Goal: Check status: Check status

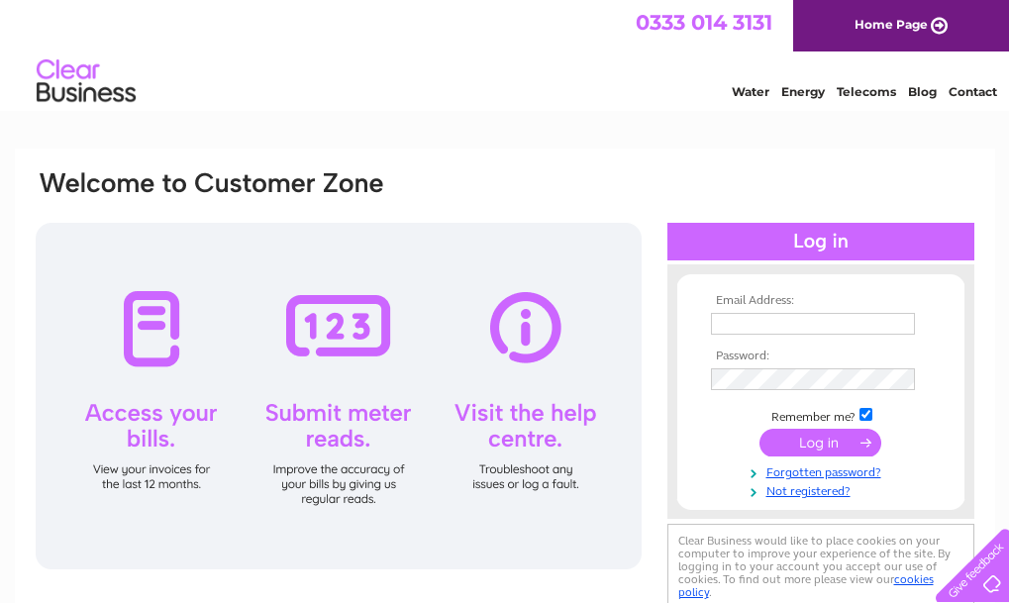
click at [760, 323] on input "text" at bounding box center [813, 324] width 204 height 22
paste input "[EMAIL_ADDRESS][DOMAIN_NAME]"
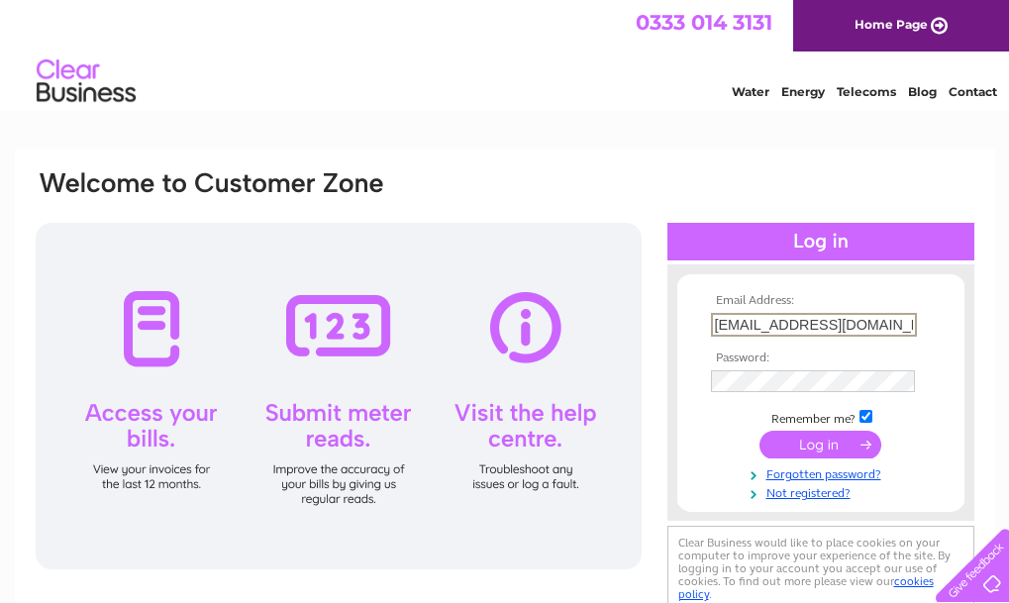
type input "[EMAIL_ADDRESS][DOMAIN_NAME]"
click at [869, 418] on input "checkbox" at bounding box center [866, 414] width 13 height 13
checkbox input "false"
click at [848, 447] on input "submit" at bounding box center [821, 445] width 122 height 28
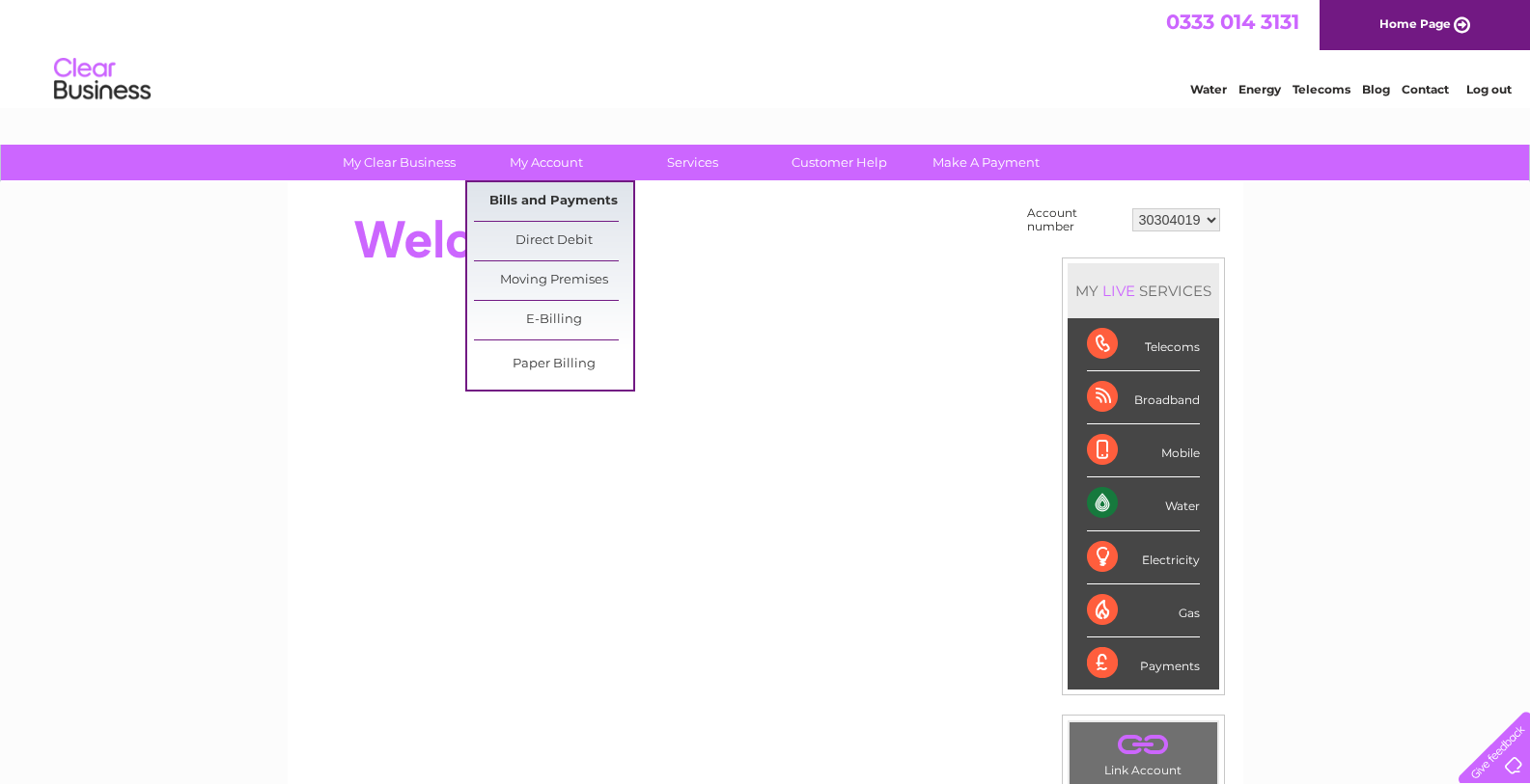
click at [557, 199] on link "Bills and Payments" at bounding box center [553, 202] width 159 height 39
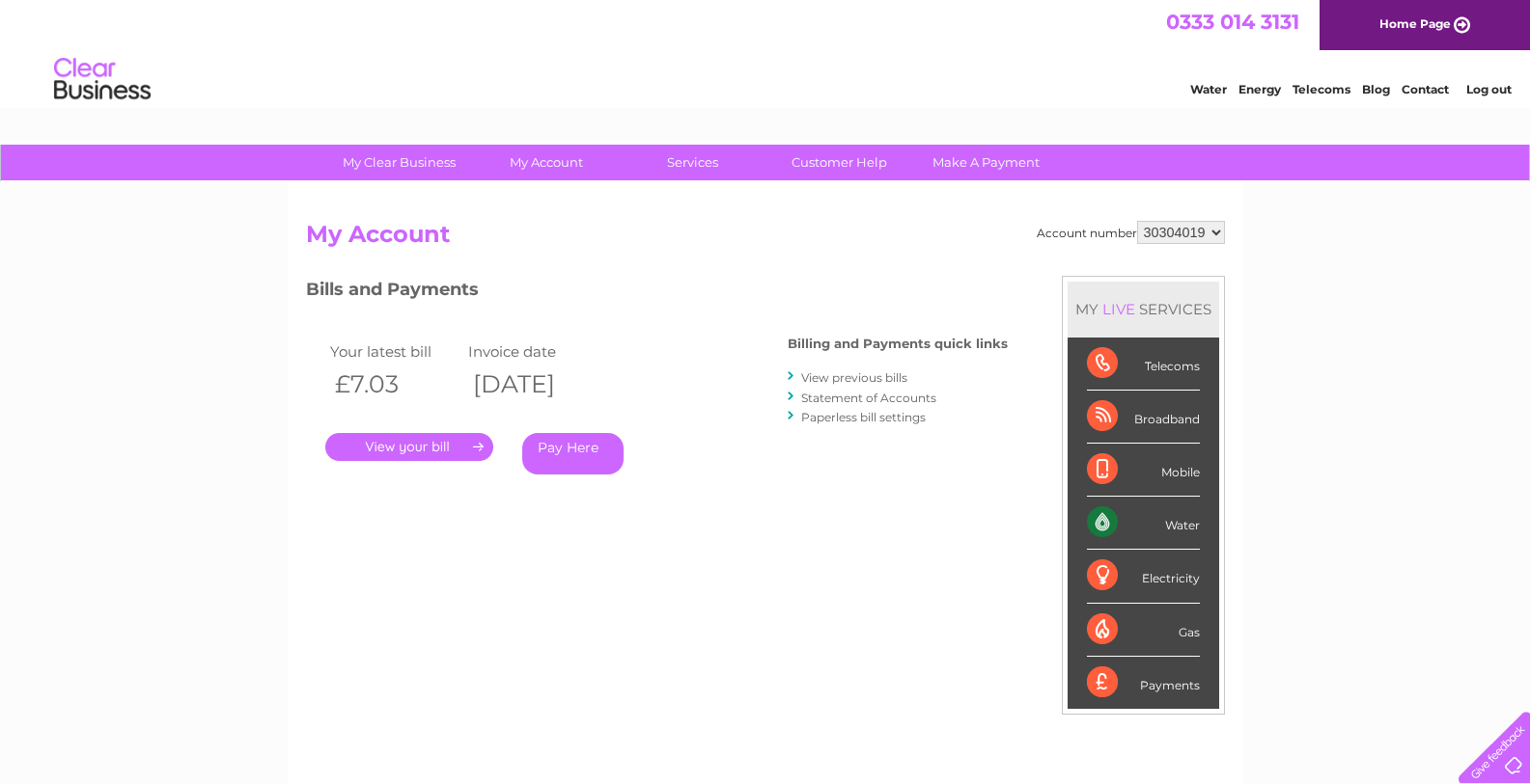
click at [405, 448] on link "." at bounding box center [409, 447] width 168 height 28
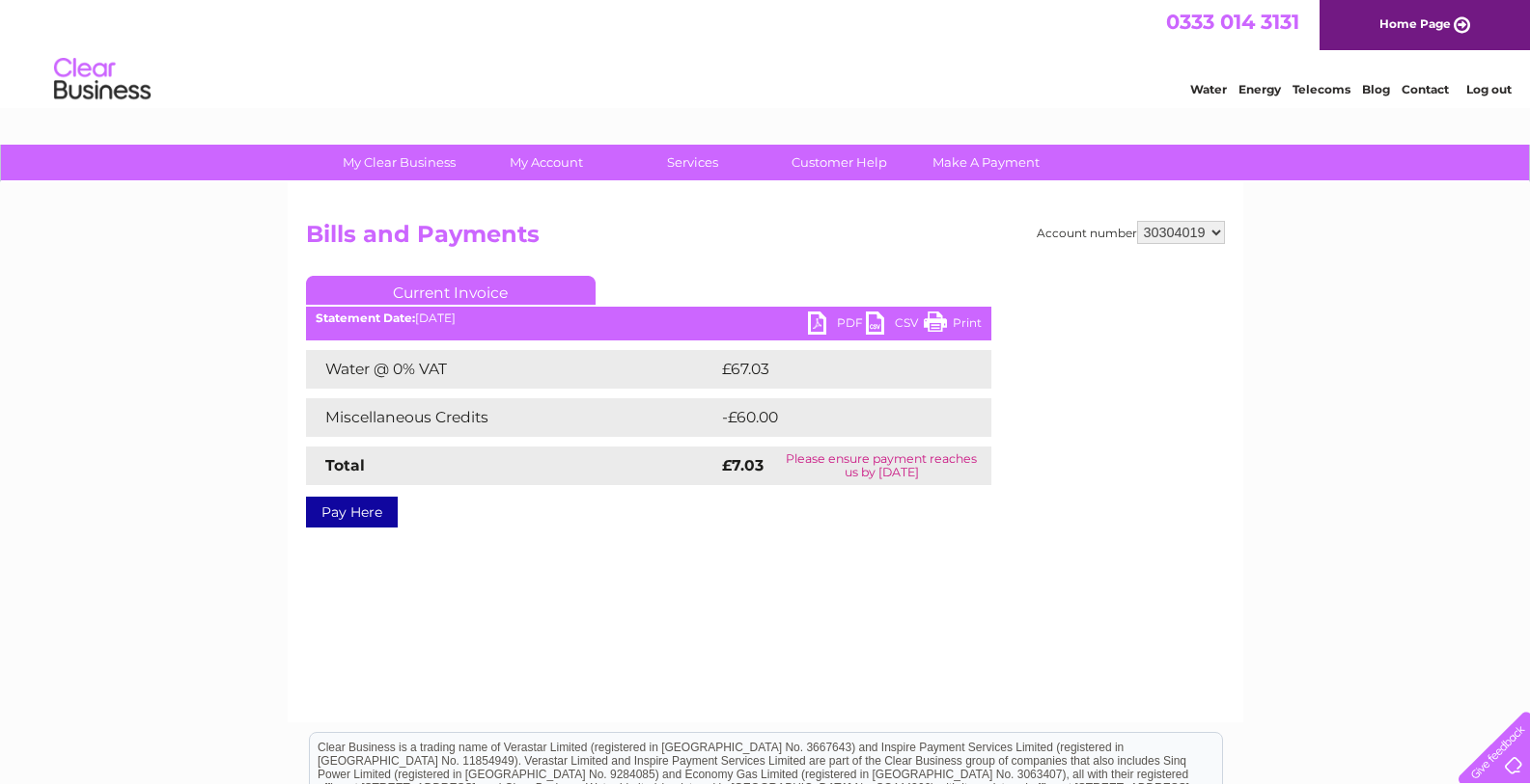
click at [818, 320] on link "PDF" at bounding box center [836, 325] width 57 height 28
